Goal: Use online tool/utility: Utilize a website feature to perform a specific function

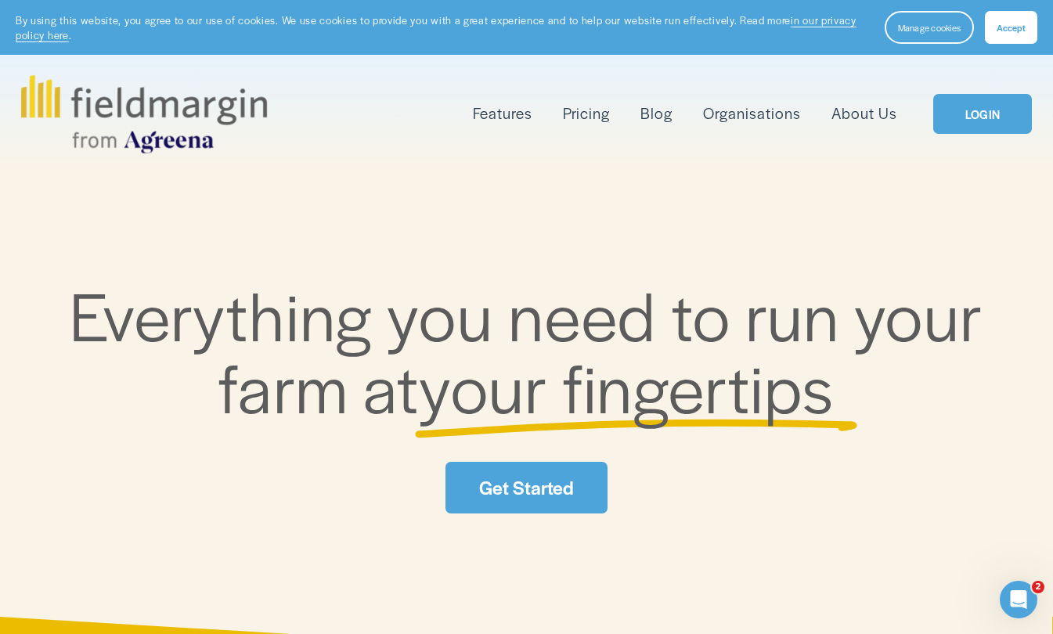
click at [1008, 34] on button "Accept" at bounding box center [1011, 27] width 52 height 33
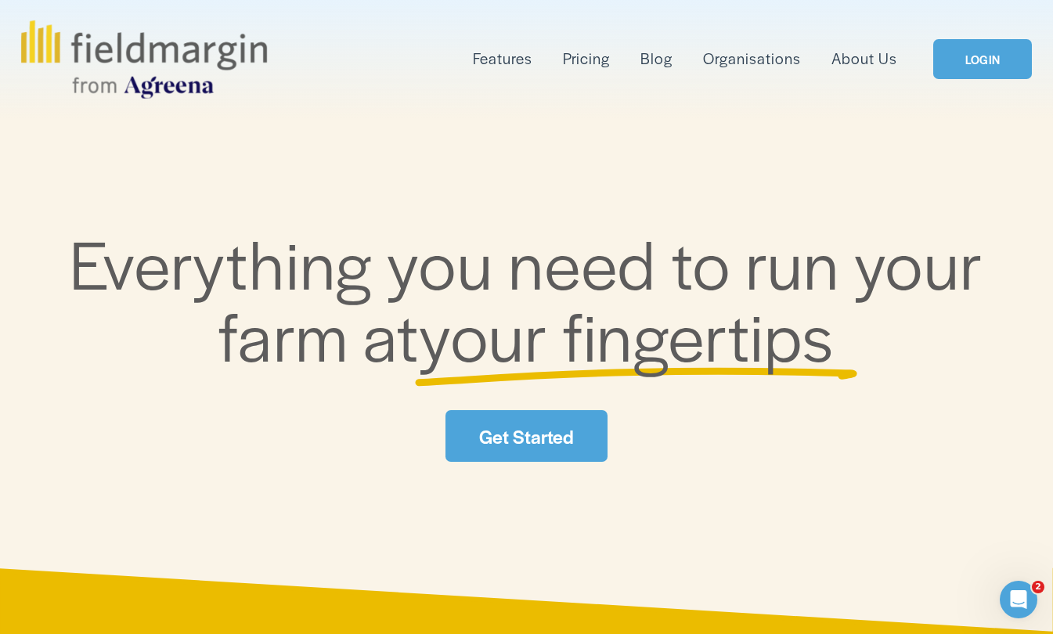
click at [975, 70] on link "LOGIN" at bounding box center [982, 59] width 99 height 40
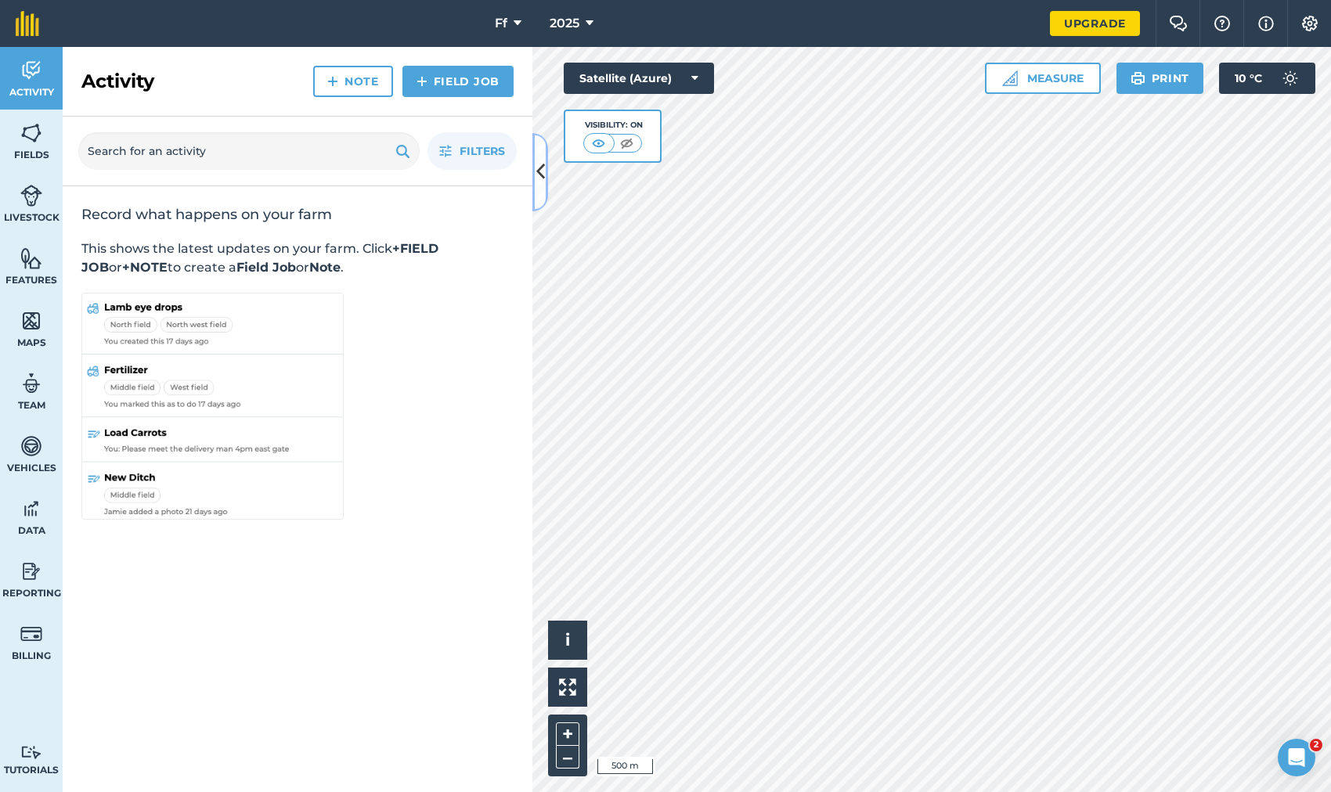
click at [542, 181] on icon at bounding box center [540, 171] width 9 height 27
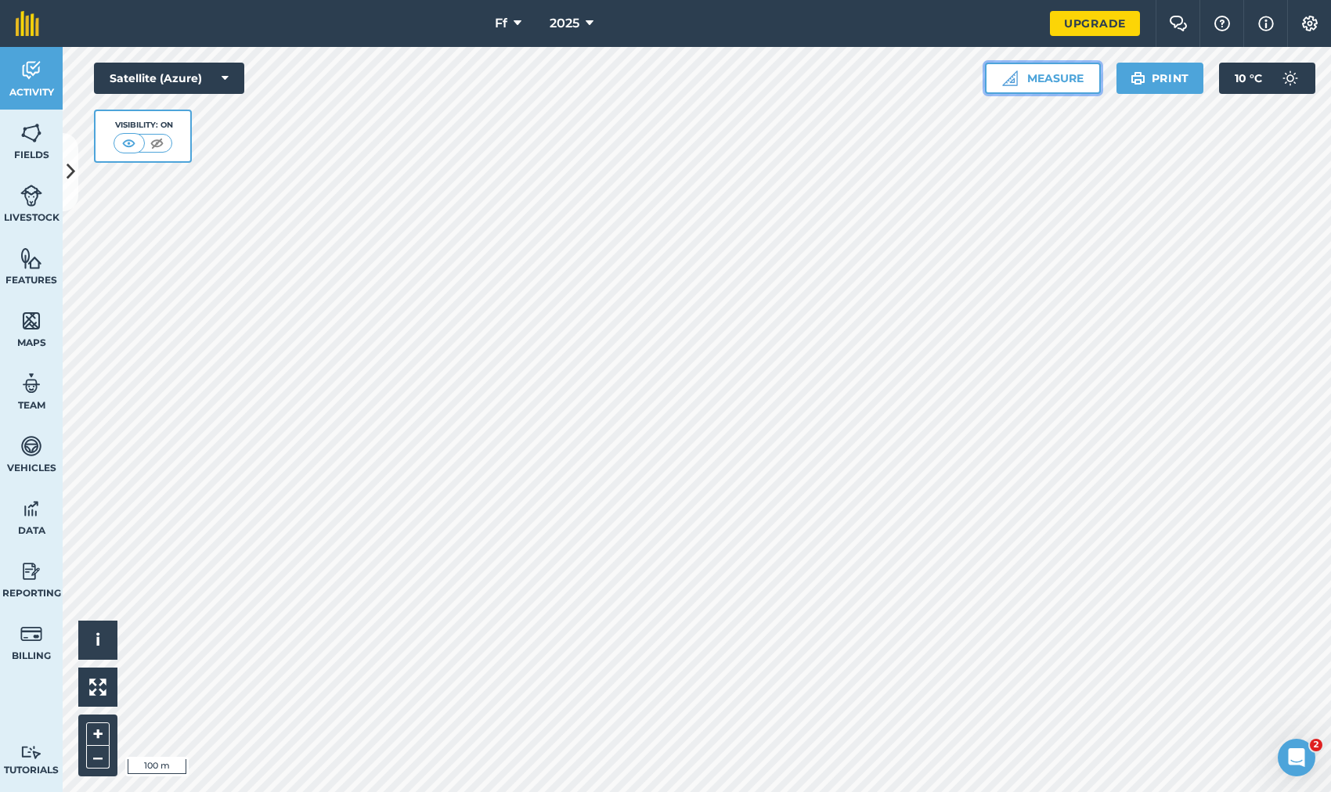
click at [1057, 85] on button "Measure" at bounding box center [1043, 78] width 116 height 31
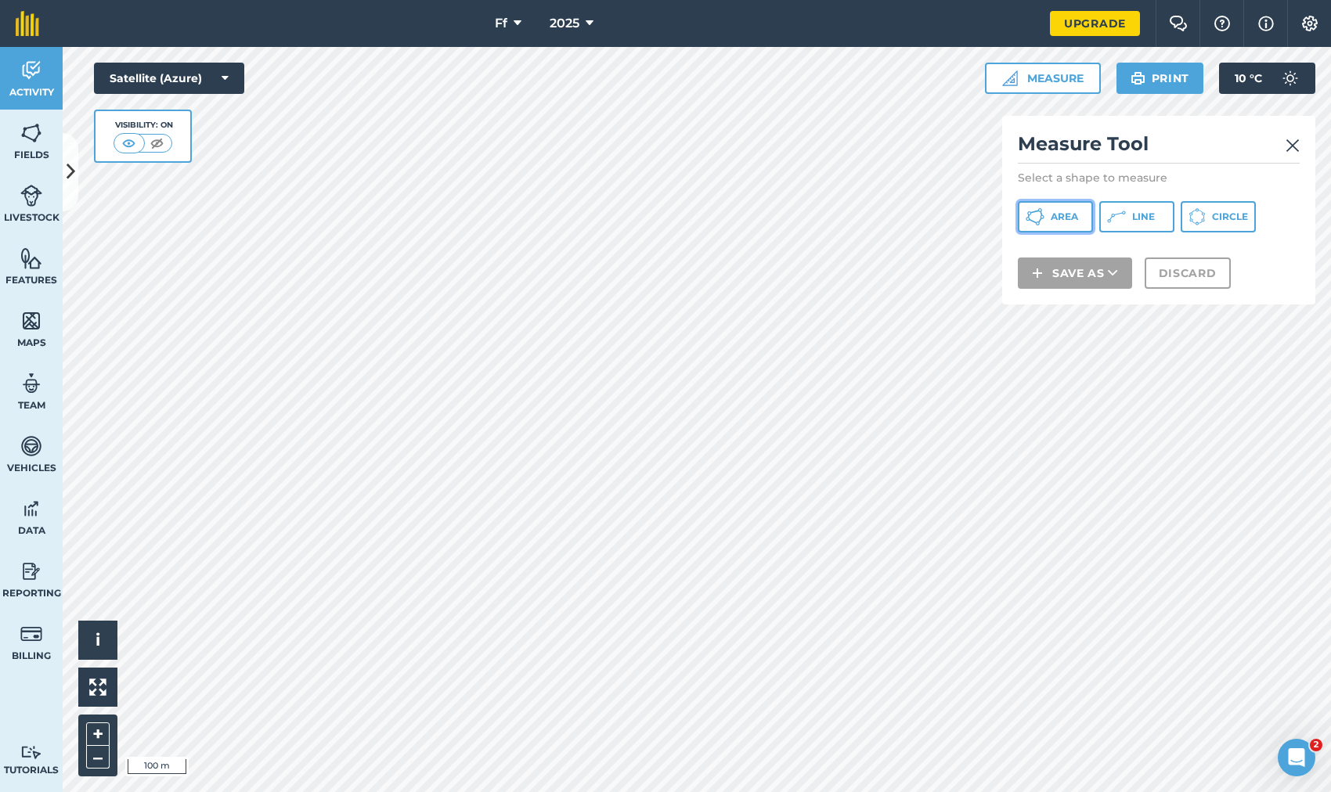
click at [1047, 219] on button "Area" at bounding box center [1055, 216] width 75 height 31
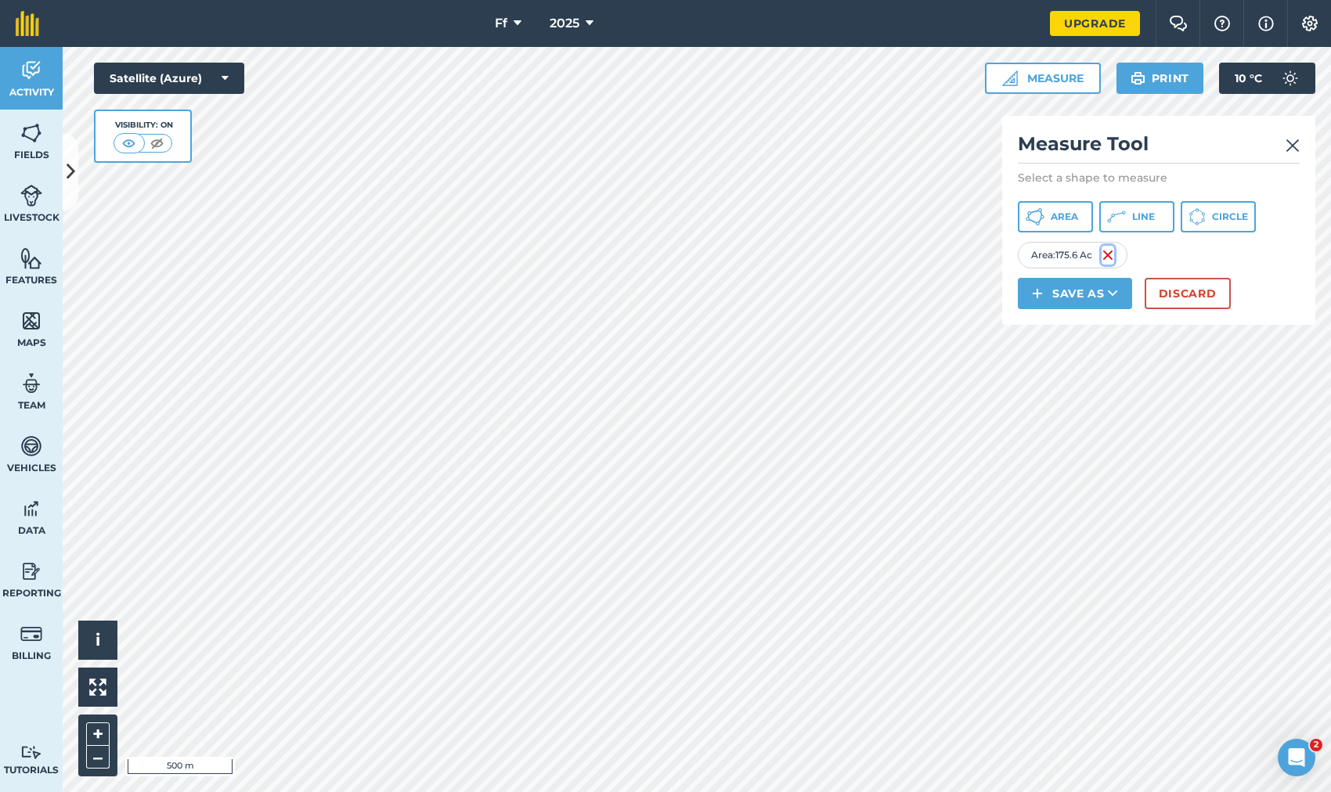
click at [1106, 255] on img at bounding box center [1107, 255] width 13 height 19
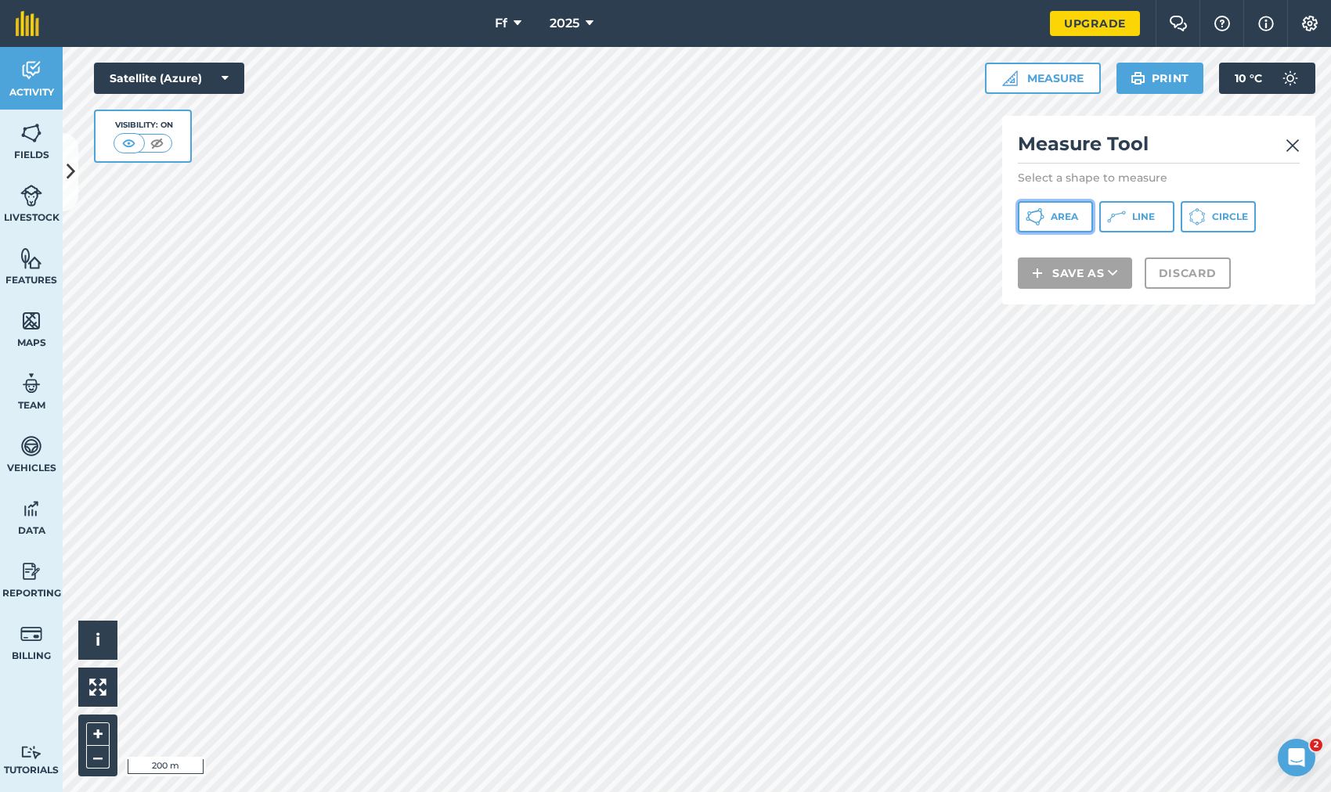
click at [1057, 222] on span "Area" at bounding box center [1063, 217] width 27 height 13
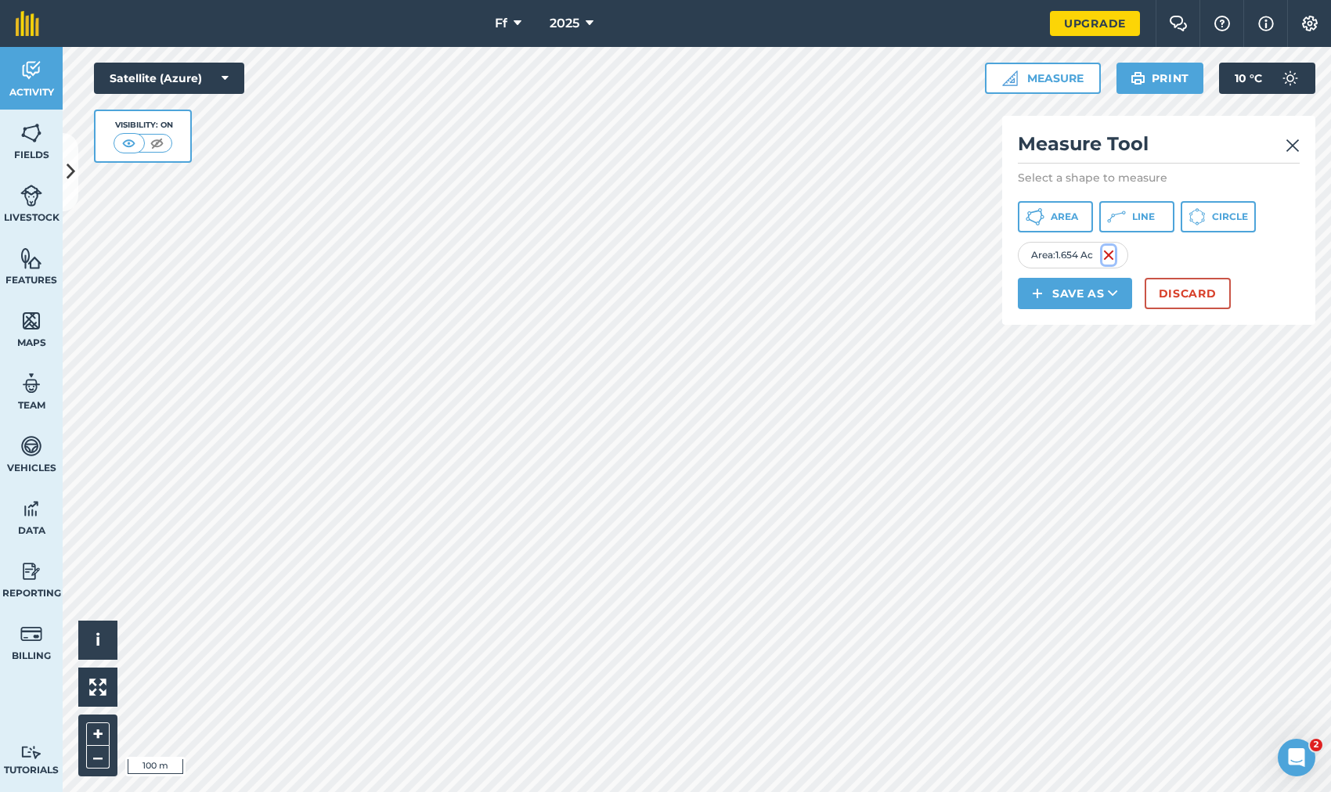
click at [1109, 258] on img at bounding box center [1108, 255] width 13 height 19
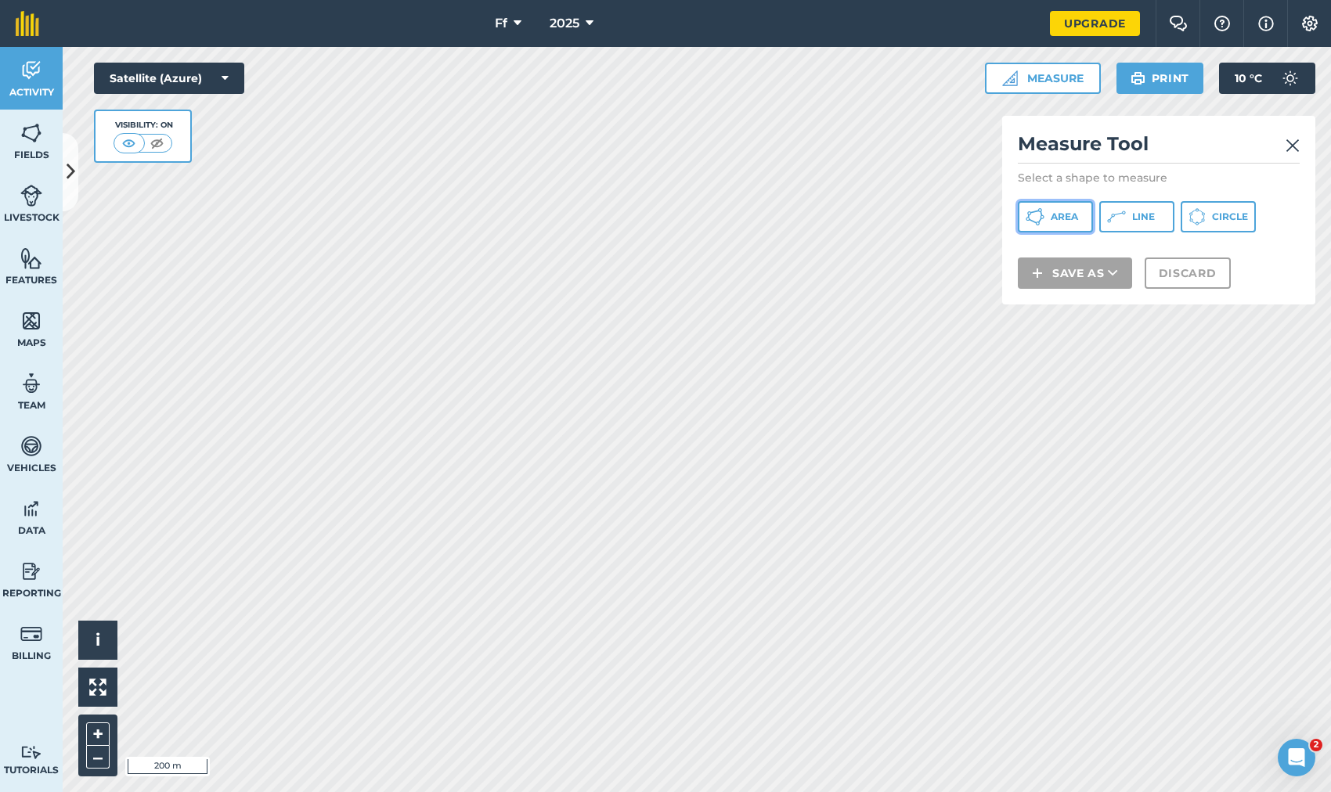
click at [1068, 219] on span "Area" at bounding box center [1063, 217] width 27 height 13
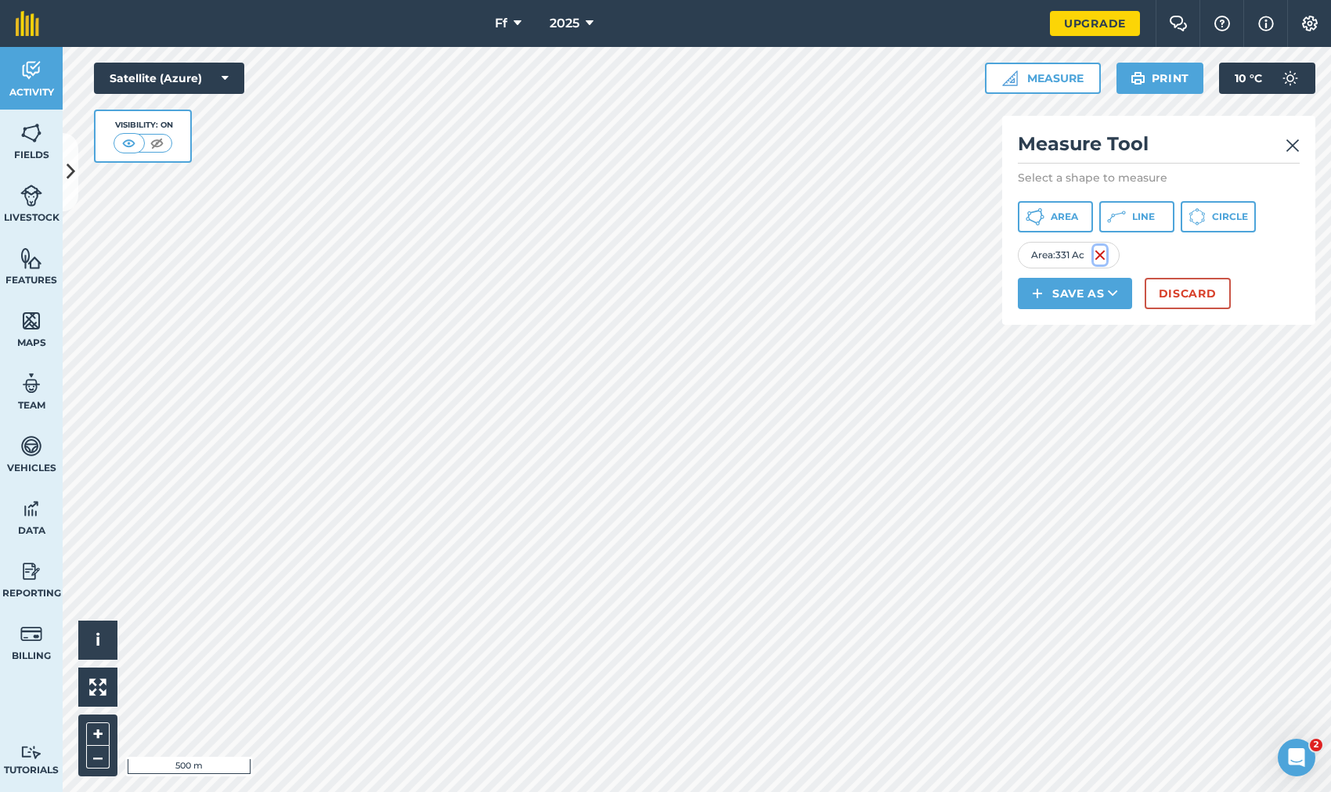
click at [1104, 258] on img at bounding box center [1099, 255] width 13 height 19
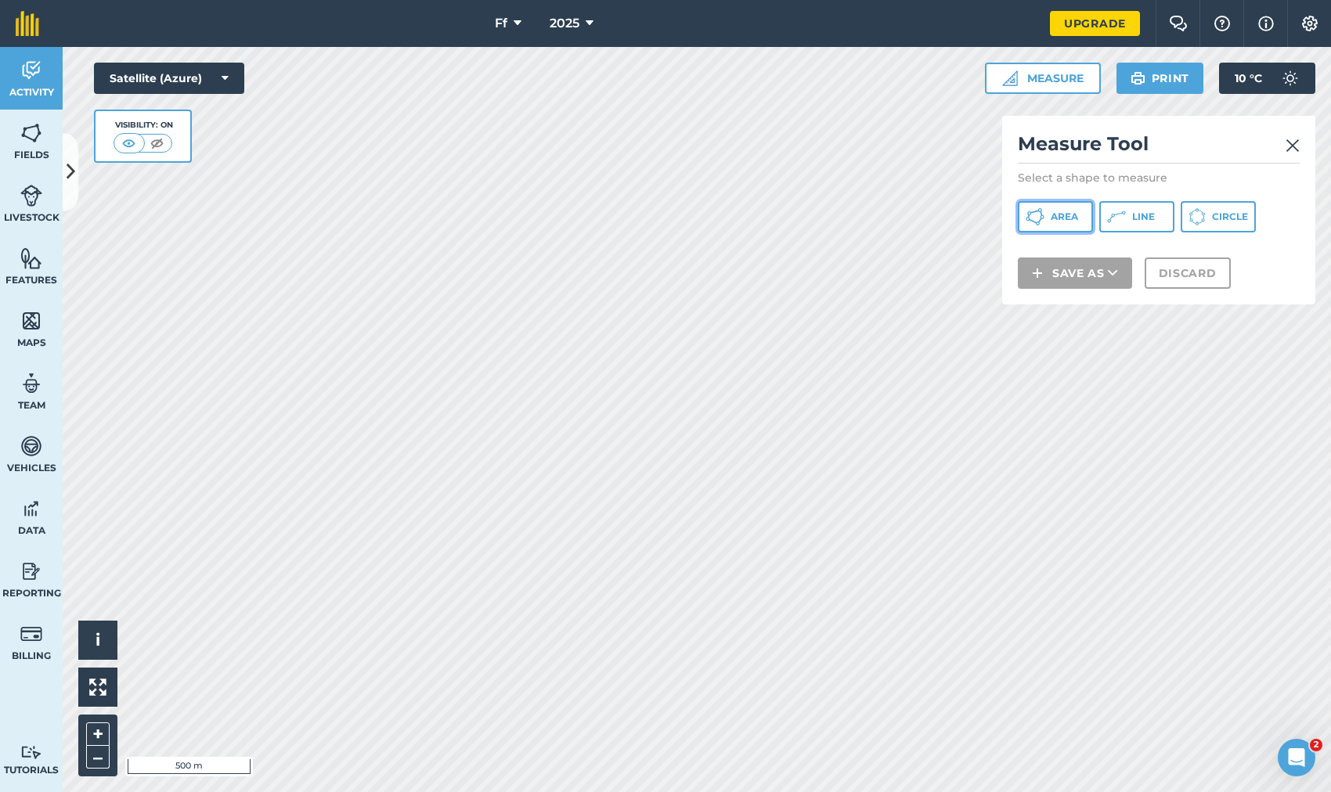
click at [1075, 215] on span "Area" at bounding box center [1063, 217] width 27 height 13
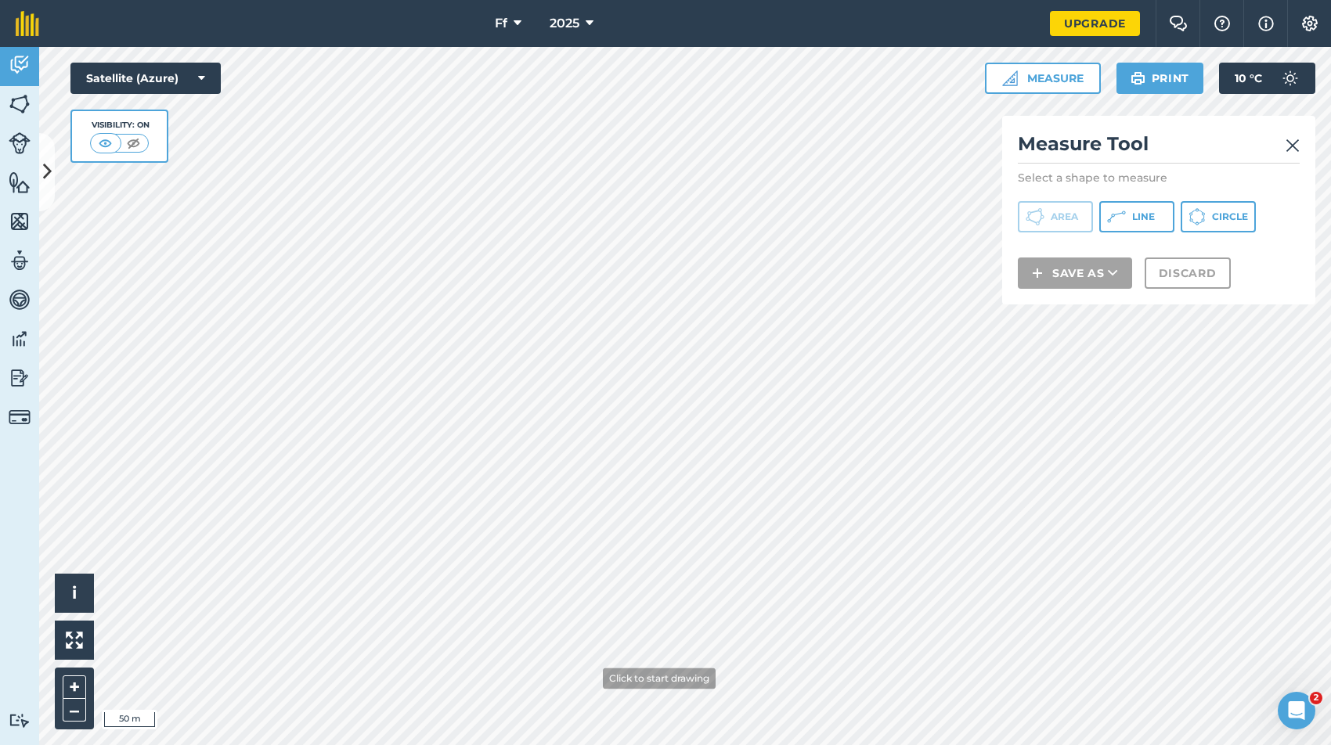
click at [574, 745] on html "Ff 2025 Upgrade Farm Chat Help Info Settings Map printing is not available on o…" at bounding box center [665, 372] width 1331 height 745
click at [782, 745] on html "Ff 2025 Upgrade Farm Chat Help Info Settings Map printing is not available on o…" at bounding box center [665, 372] width 1331 height 745
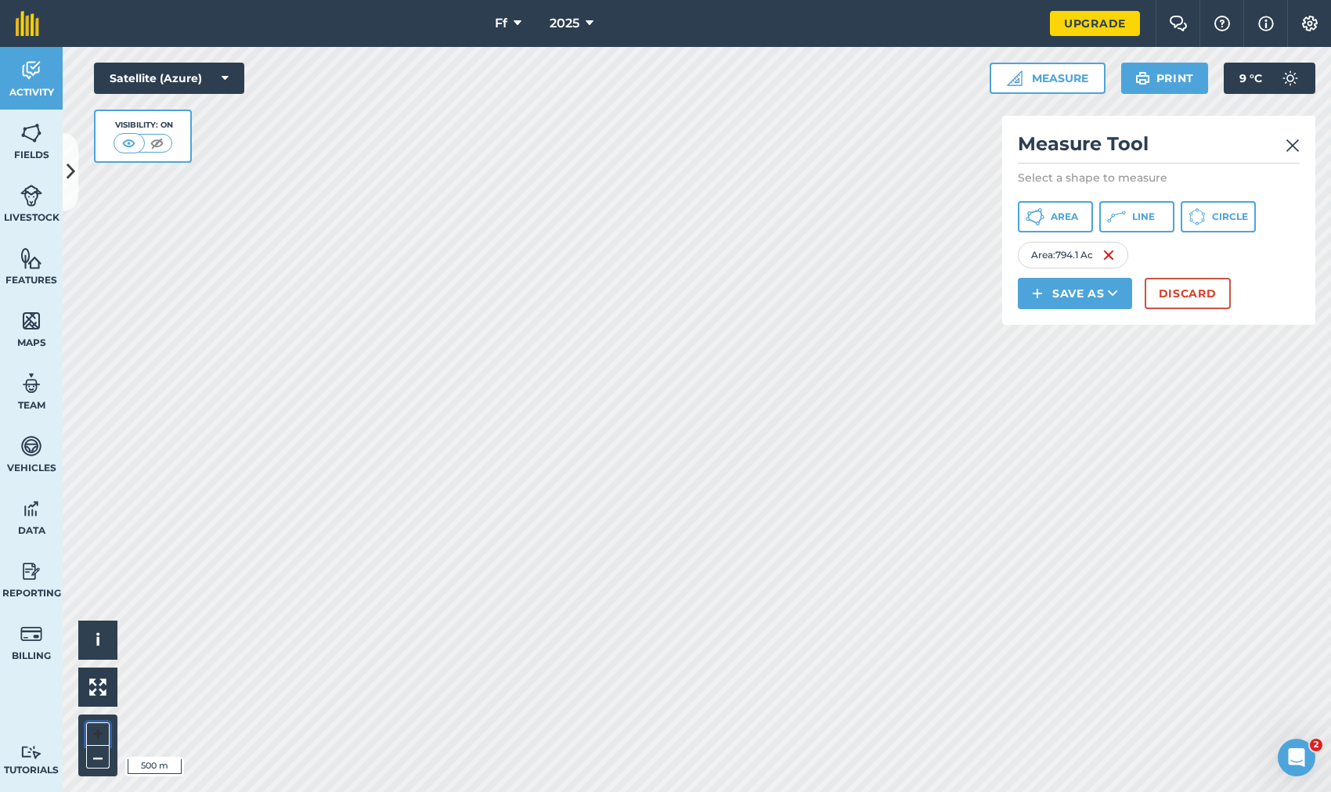
click at [106, 737] on button "+" at bounding box center [97, 733] width 23 height 23
